Goal: Task Accomplishment & Management: Complete application form

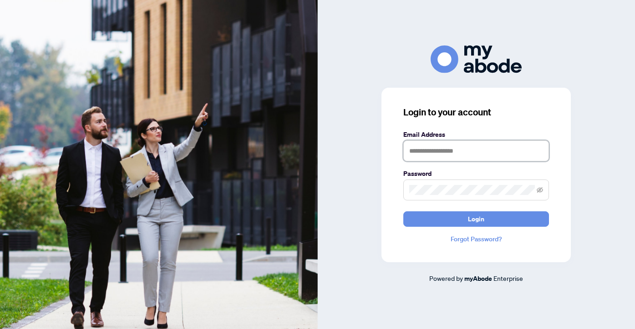
type input "**********"
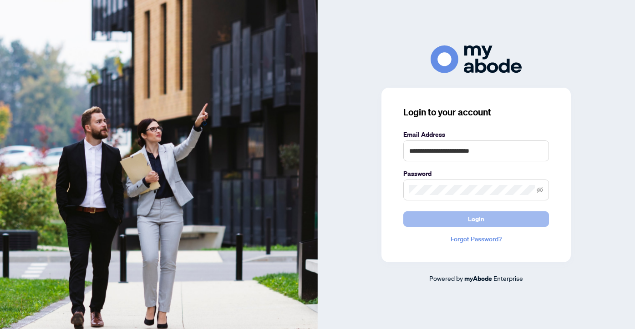
click at [462, 222] on button "Login" at bounding box center [476, 219] width 146 height 15
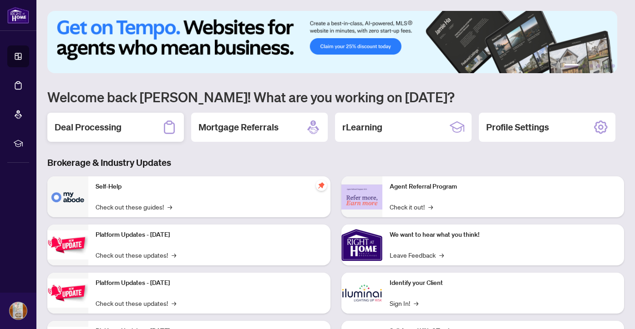
click at [63, 123] on h2 "Deal Processing" at bounding box center [88, 127] width 67 height 13
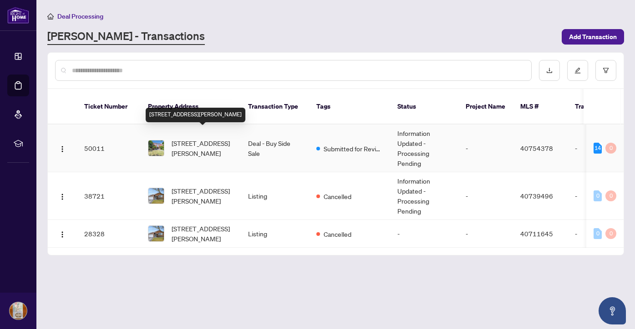
click at [223, 138] on span "[STREET_ADDRESS][PERSON_NAME]" at bounding box center [202, 148] width 62 height 20
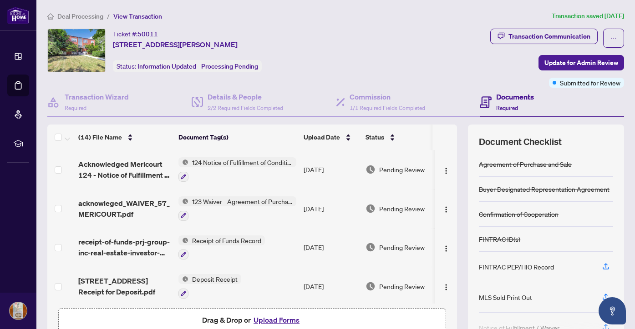
click at [272, 323] on button "Upload Forms" at bounding box center [276, 320] width 51 height 12
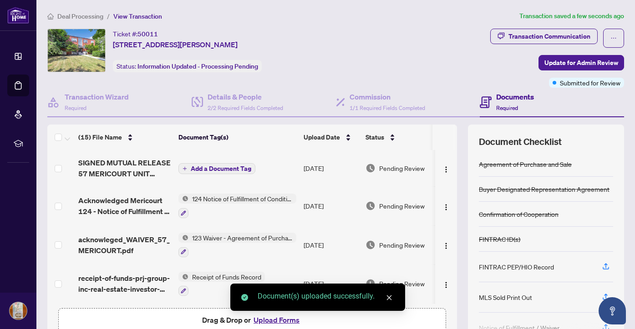
click at [237, 172] on span "Add a Document Tag" at bounding box center [221, 169] width 61 height 6
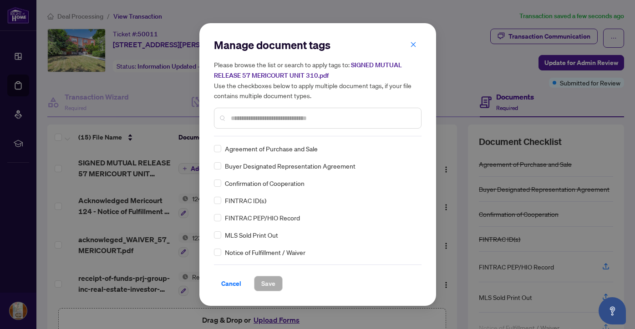
click at [260, 122] on input "text" at bounding box center [322, 118] width 183 height 10
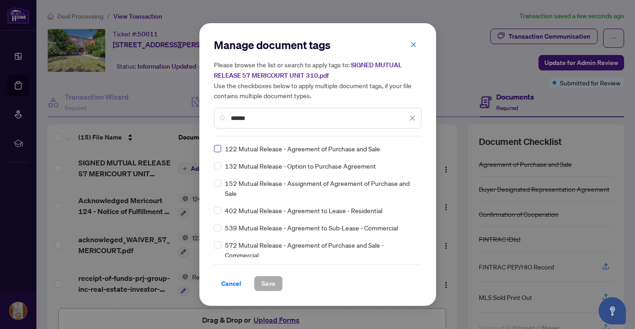
type input "******"
click at [272, 283] on span "Save" at bounding box center [268, 284] width 14 height 15
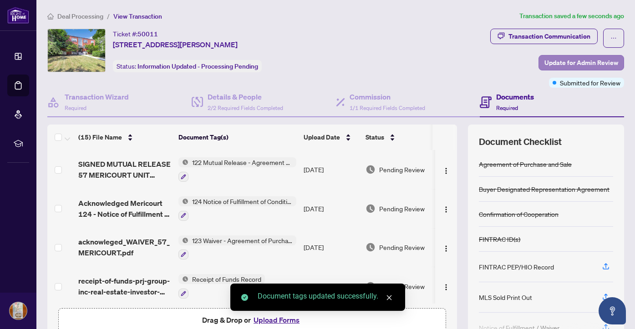
click at [551, 64] on span "Update for Admin Review" at bounding box center [581, 62] width 74 height 15
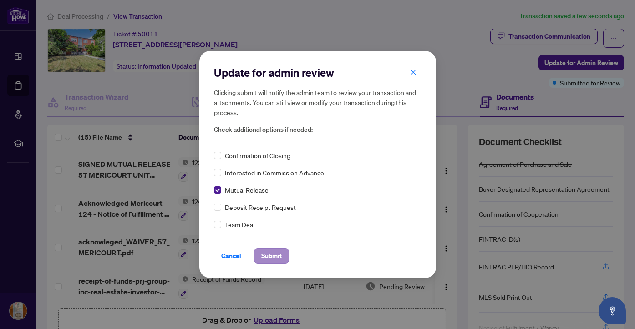
click at [273, 258] on span "Submit" at bounding box center [271, 256] width 20 height 15
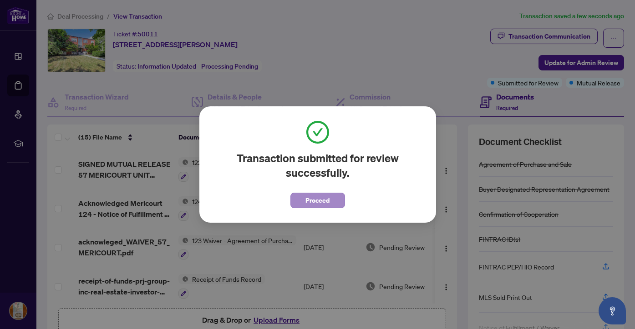
click at [312, 203] on span "Proceed" at bounding box center [317, 200] width 24 height 15
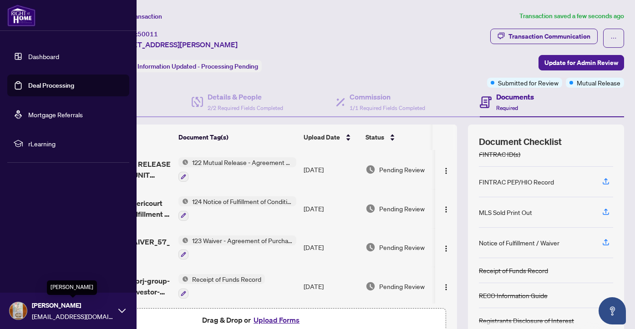
click at [91, 310] on span "[PERSON_NAME]" at bounding box center [73, 306] width 82 height 10
click at [38, 260] on span "Logout" at bounding box center [36, 257] width 20 height 15
